Goal: Task Accomplishment & Management: Manage account settings

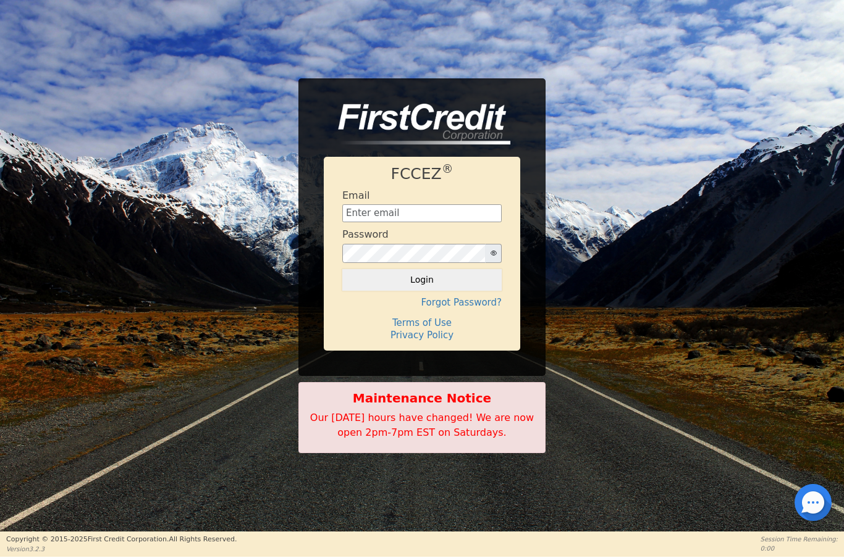
click at [379, 214] on input "text" at bounding box center [421, 213] width 159 height 19
type input "[EMAIL_ADDRESS][DOMAIN_NAME]"
click at [450, 287] on button "Login" at bounding box center [421, 279] width 159 height 21
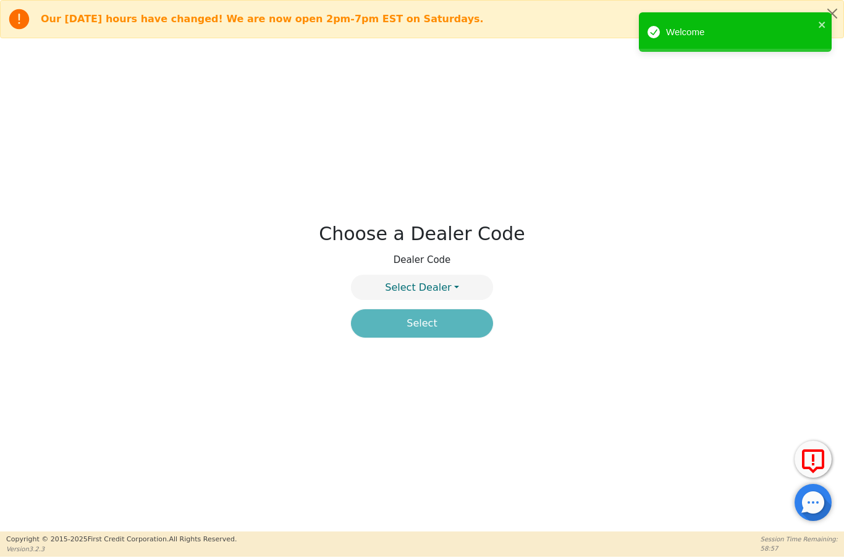
click at [462, 285] on button "Select Dealer" at bounding box center [422, 287] width 142 height 25
click at [456, 321] on link "4394A" at bounding box center [421, 317] width 141 height 17
click at [460, 325] on button "Select" at bounding box center [422, 323] width 142 height 28
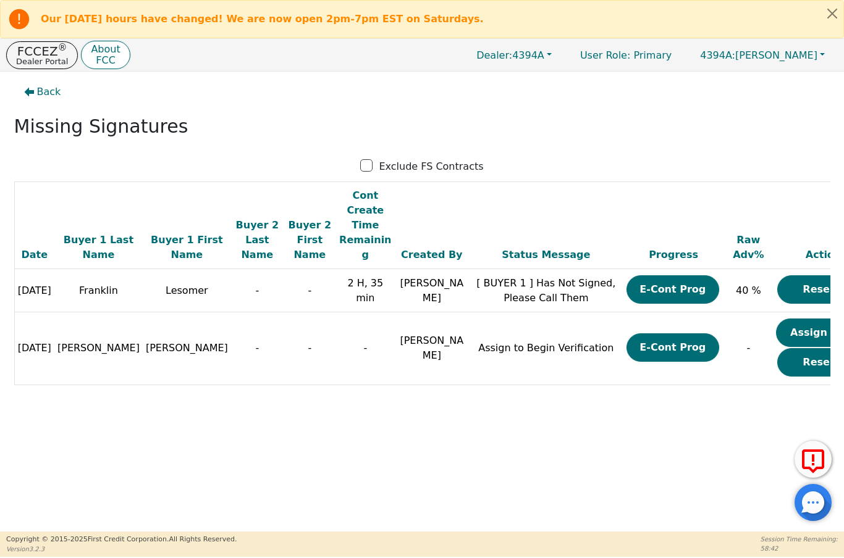
click at [783, 319] on button "Assign Now" at bounding box center [822, 333] width 93 height 28
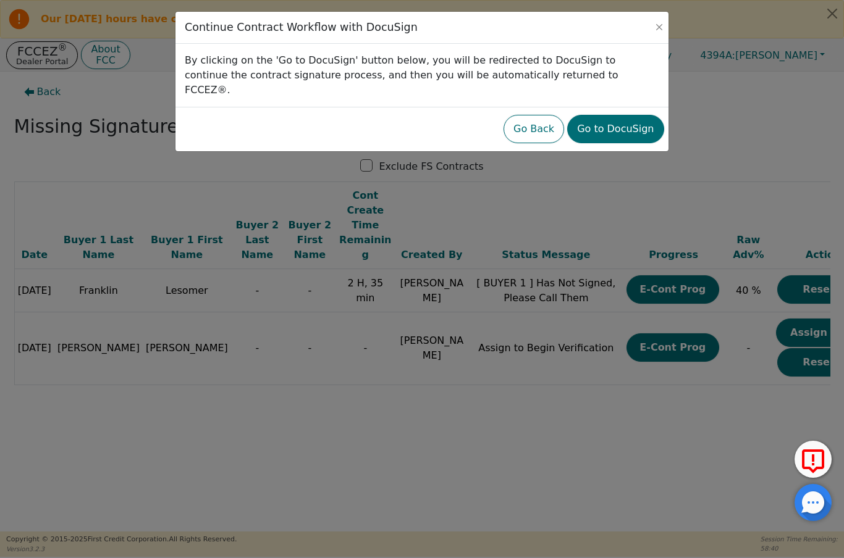
click at [637, 115] on button "Go to DocuSign" at bounding box center [615, 129] width 96 height 28
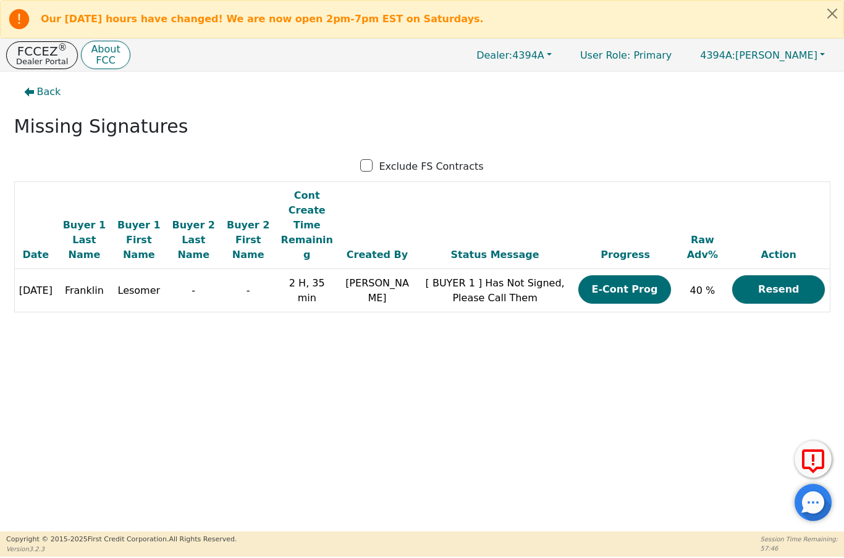
click at [35, 51] on p "FCCEZ ®" at bounding box center [42, 51] width 52 height 12
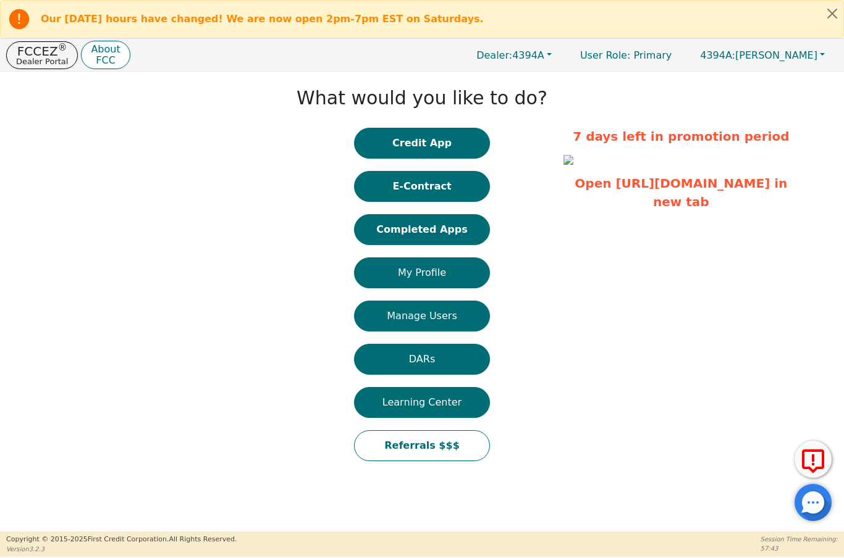
click at [452, 238] on button "Completed Apps" at bounding box center [422, 229] width 136 height 31
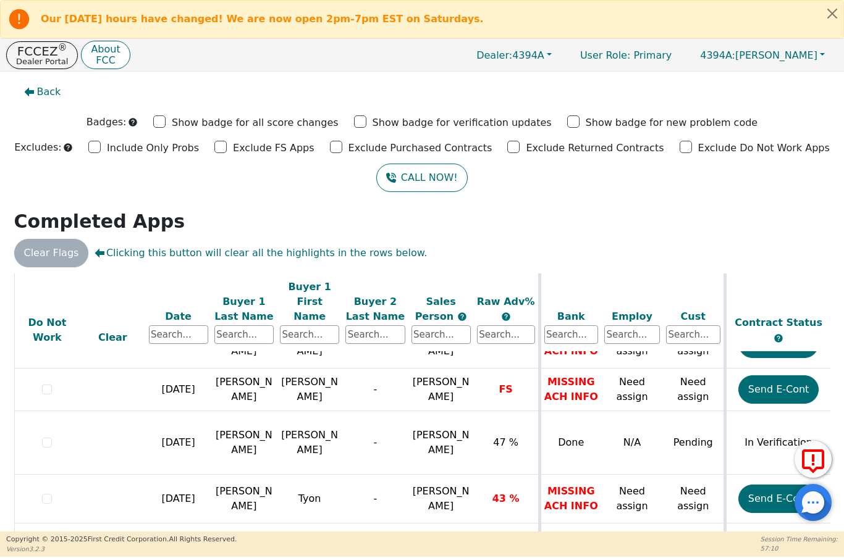
scroll to position [277, 0]
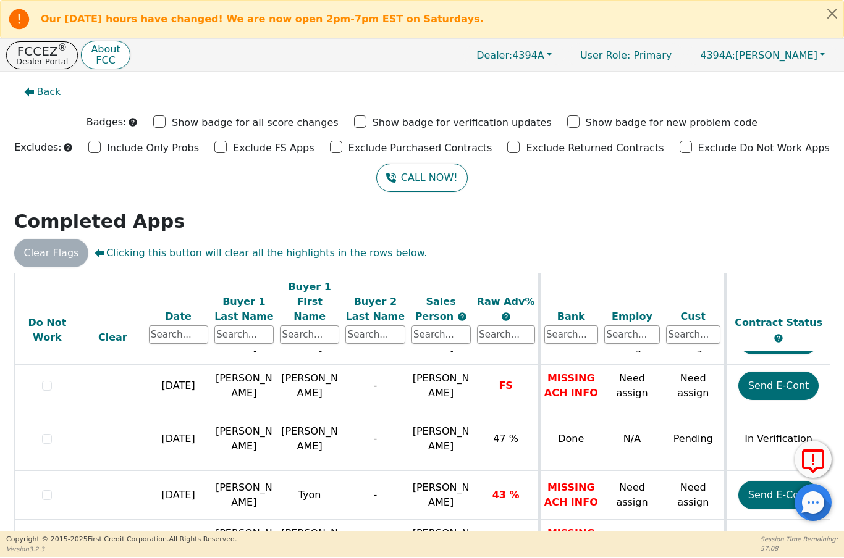
click at [35, 57] on p "Dealer Portal" at bounding box center [42, 61] width 52 height 8
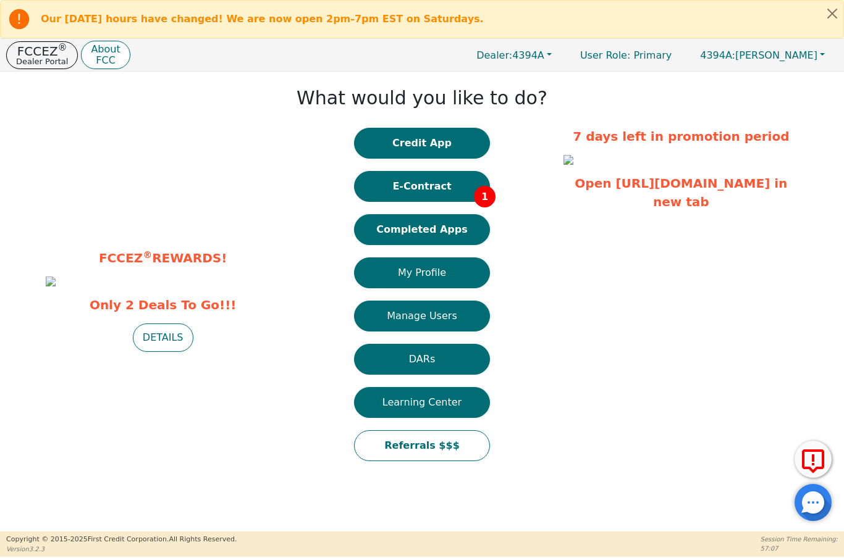
click at [448, 190] on button "E-Contract 1" at bounding box center [422, 186] width 136 height 31
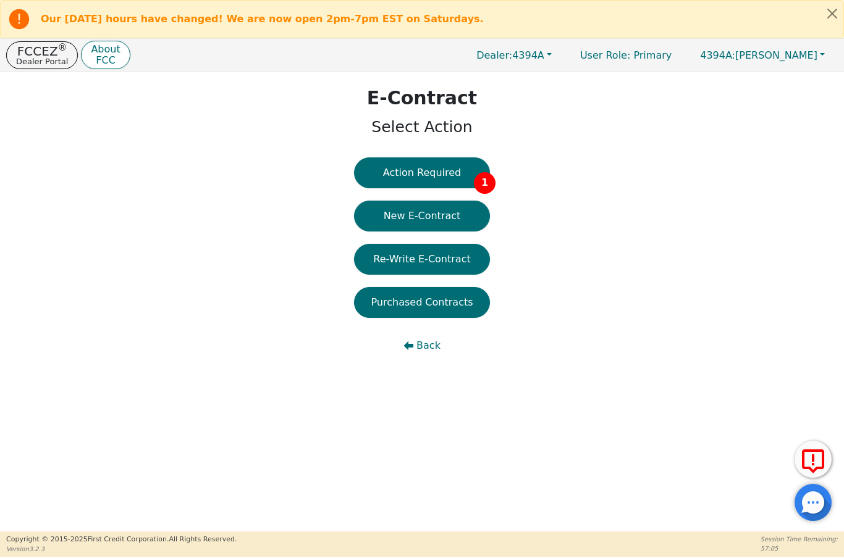
click at [428, 173] on button "Action Required 1" at bounding box center [422, 172] width 136 height 31
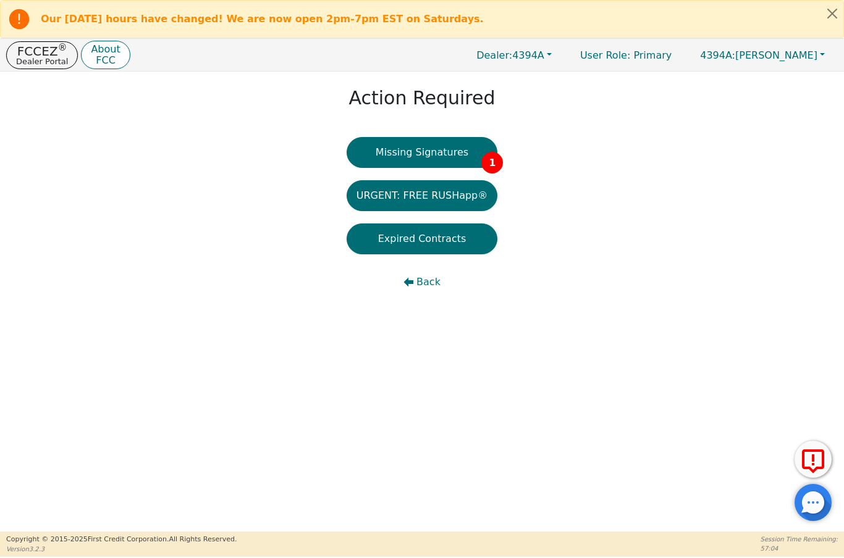
click at [423, 159] on button "Missing Signatures 1" at bounding box center [421, 152] width 151 height 31
